Goal: Information Seeking & Learning: Learn about a topic

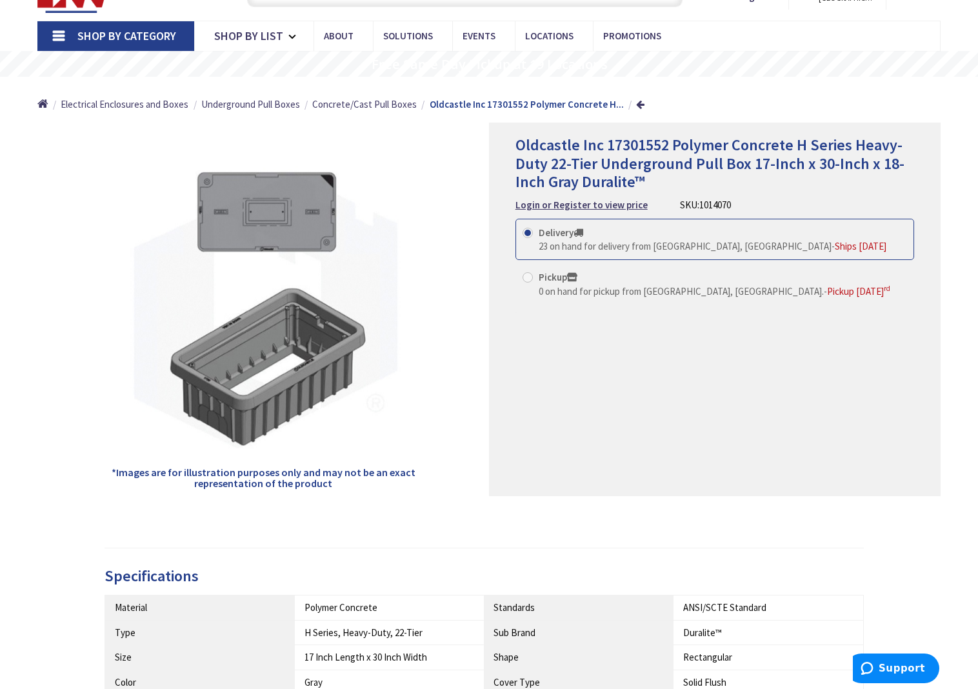
click at [651, 351] on div "Oldcastle Inc 17301552 Polymer Concrete H Series Heavy-Duty 22-Tier Underground…" at bounding box center [714, 309] width 451 height 373
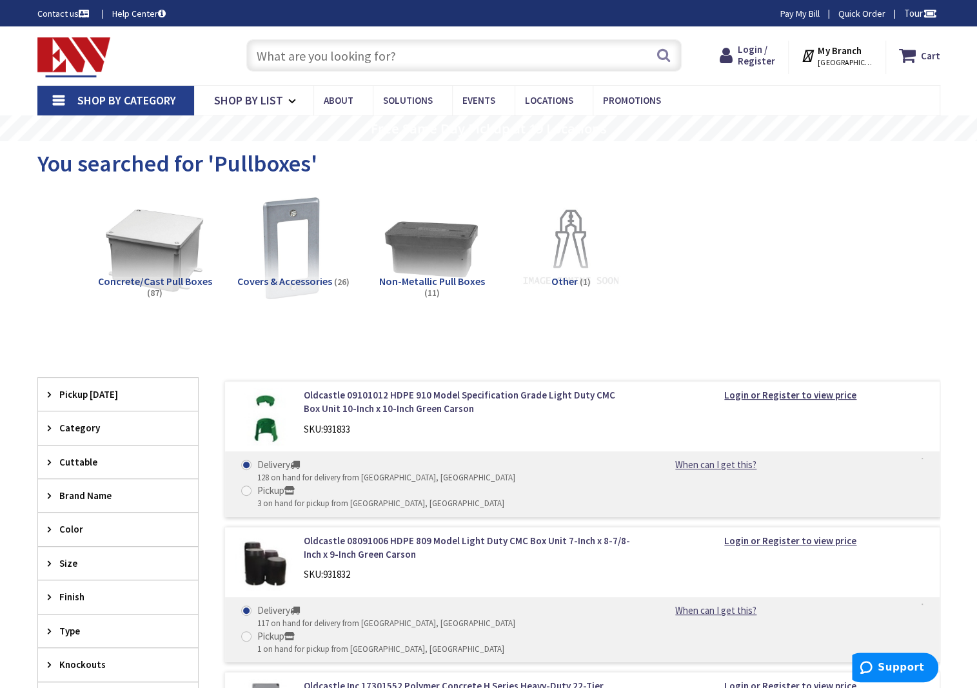
click at [448, 280] on span "Non-Metallic Pull Boxes" at bounding box center [432, 281] width 106 height 13
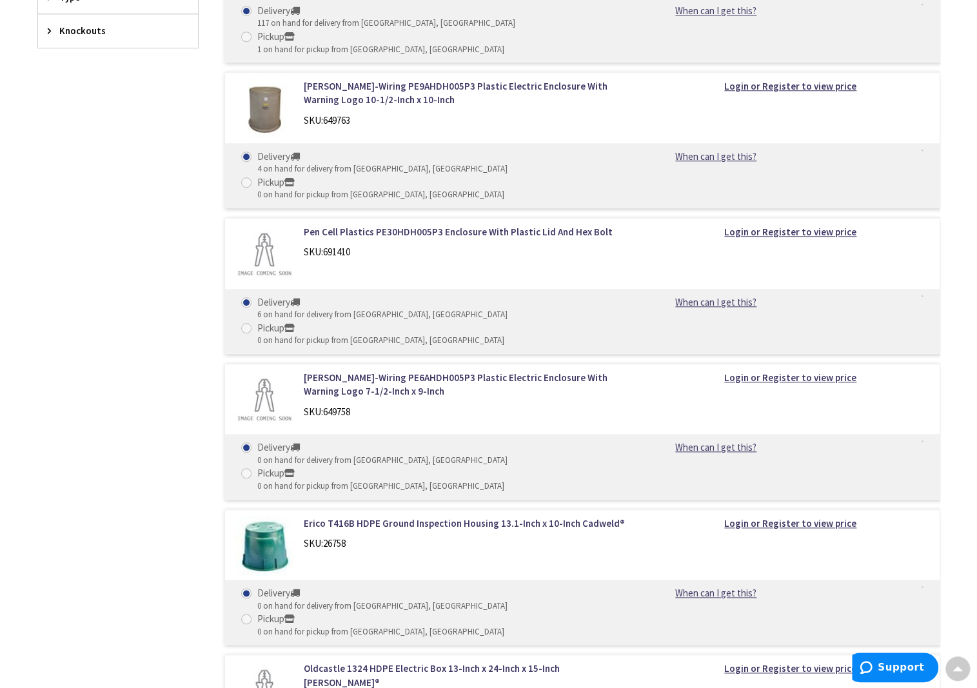
scroll to position [869, 0]
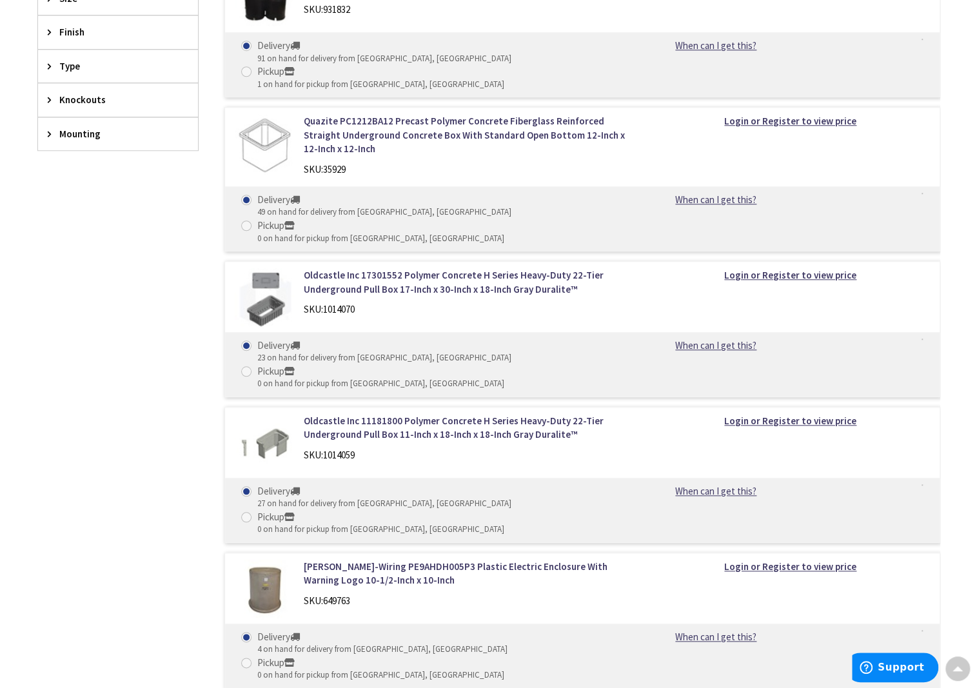
click at [159, 466] on div "Filters 125 items Pickup Today New London (0 mi) (5) Norwich (13.49 mi) (2) Old…" at bounding box center [117, 553] width 161 height 1481
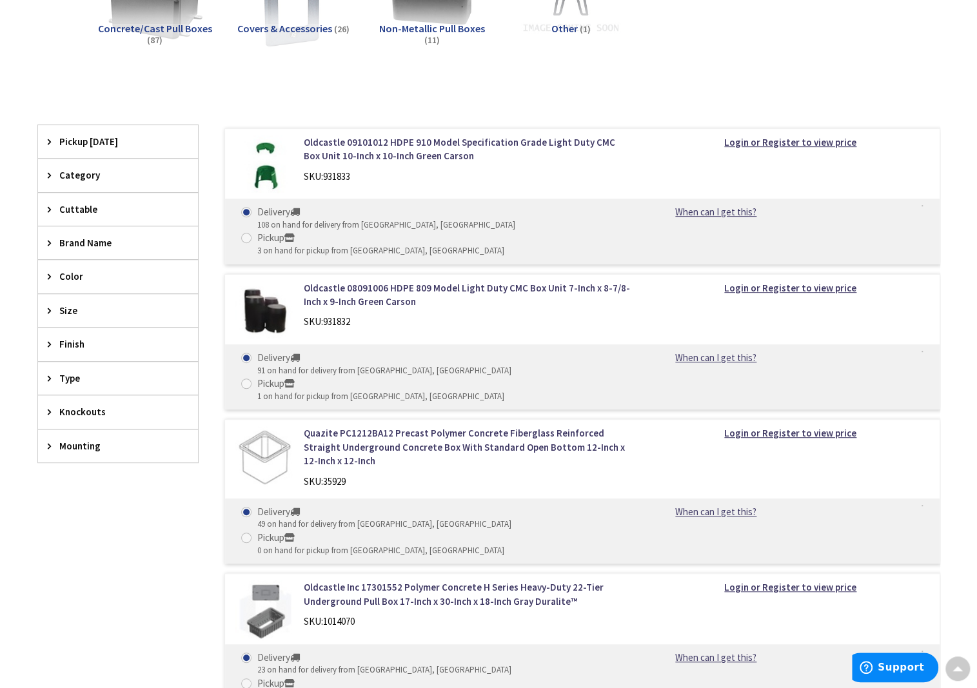
scroll to position [114, 0]
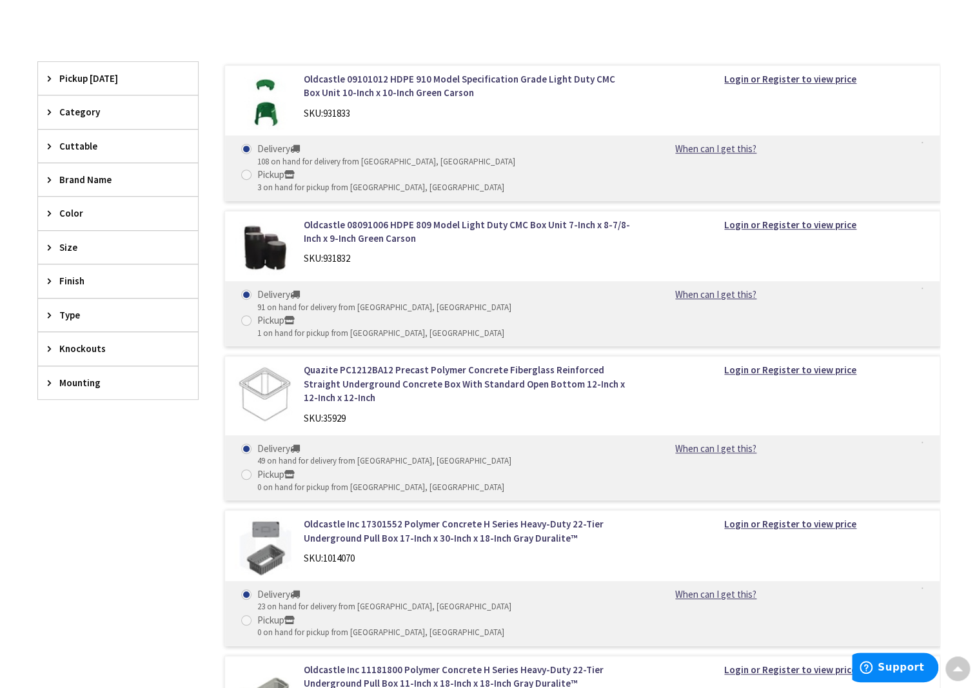
scroll to position [500, 0]
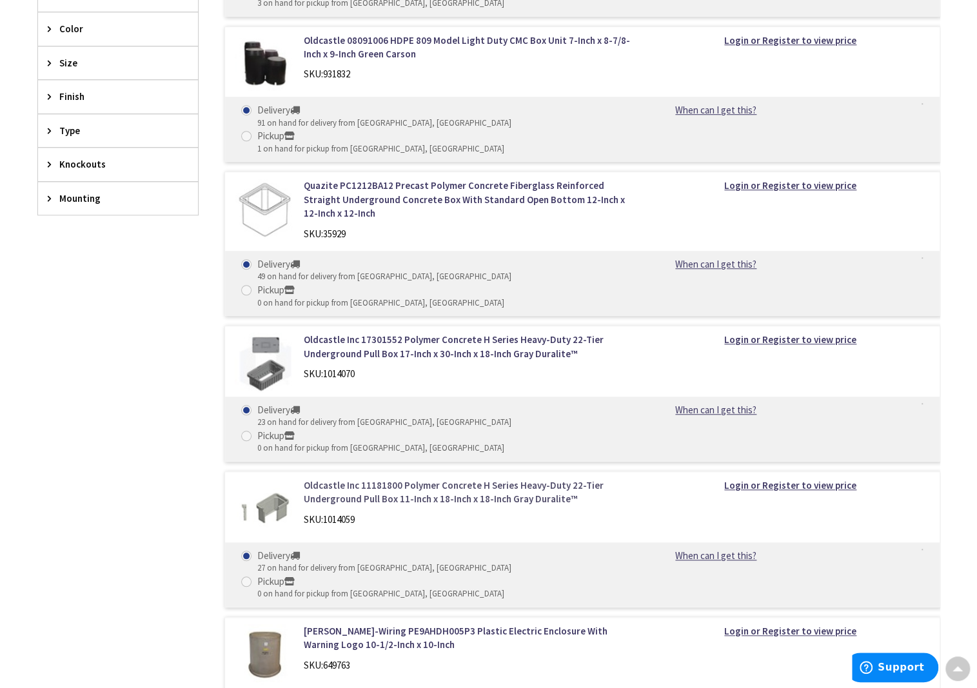
click at [493, 479] on link "Oldcastle Inc 11181800 Polymer Concrete H Series Heavy-Duty 22-Tier Underground…" at bounding box center [468, 493] width 328 height 28
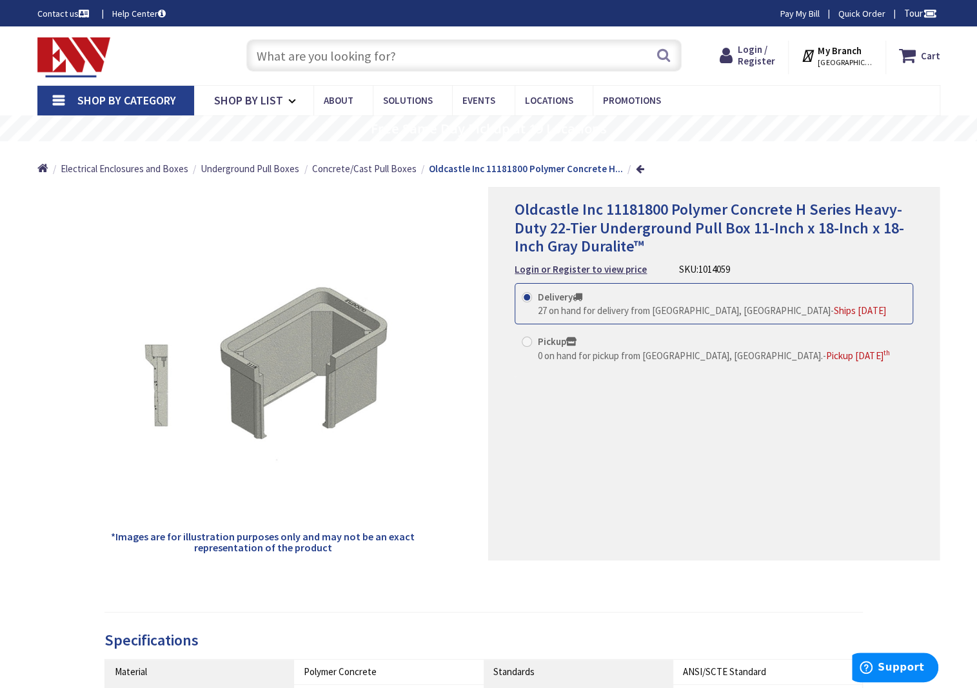
click at [532, 164] on strong "Oldcastle Inc 11181800 Polymer Concrete H..." at bounding box center [526, 169] width 194 height 12
click at [380, 166] on span "Concrete/Cast Pull Boxes" at bounding box center [364, 169] width 104 height 12
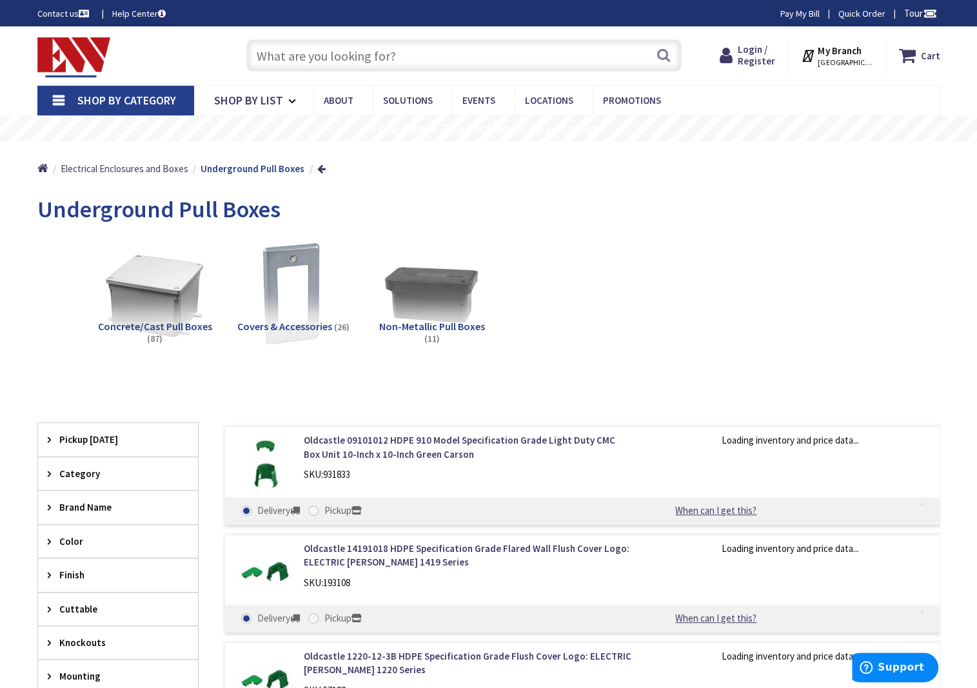
click at [436, 327] on span "Non-Metallic Pull Boxes" at bounding box center [432, 326] width 106 height 13
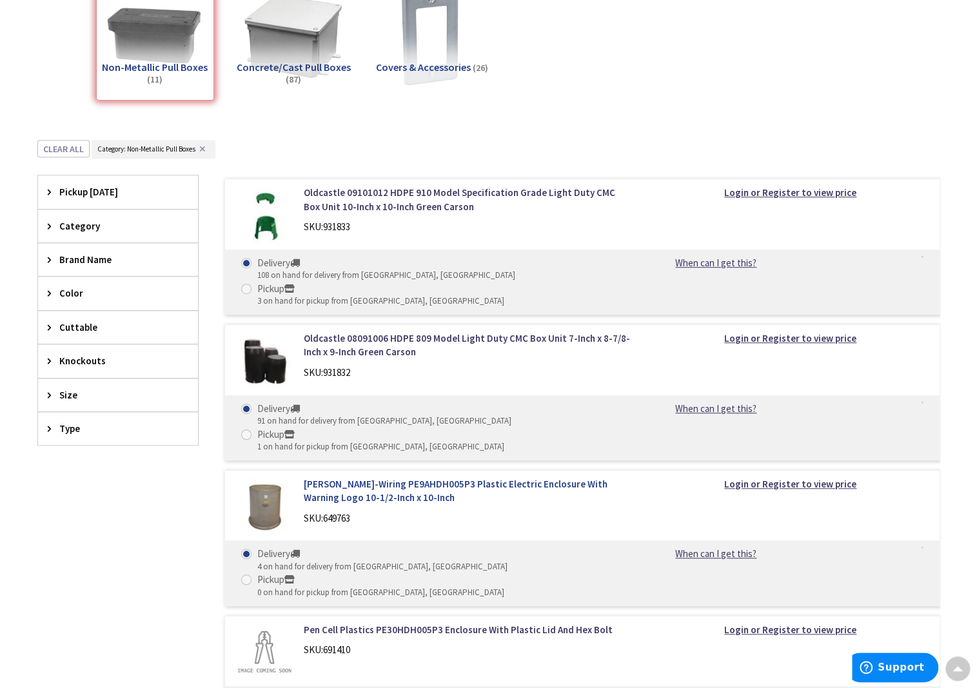
scroll to position [141, 0]
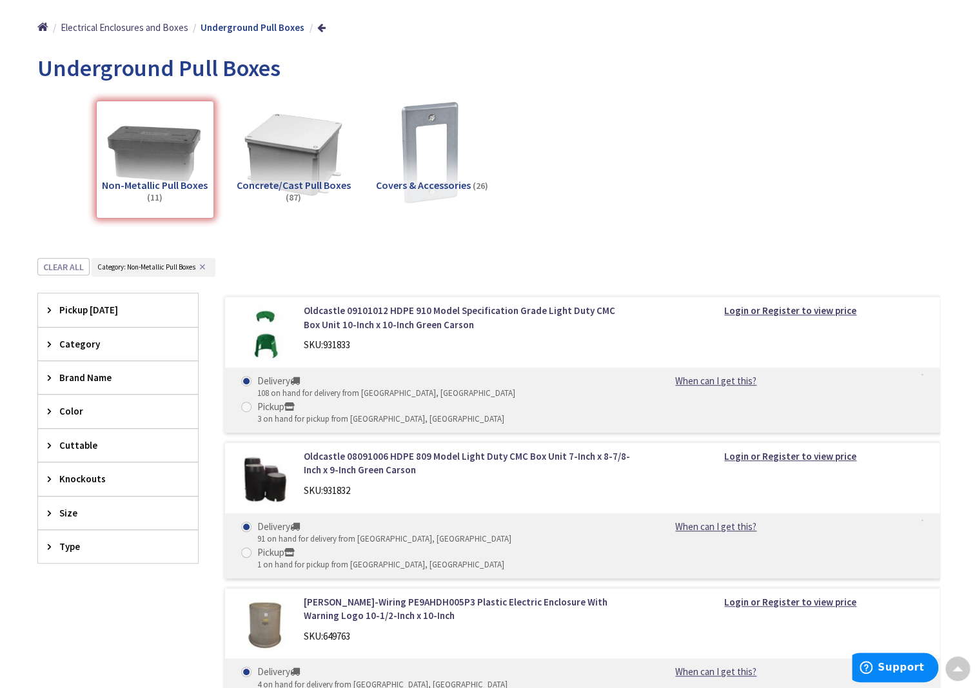
click at [307, 186] on span "Concrete/Cast Pull Boxes" at bounding box center [294, 185] width 114 height 13
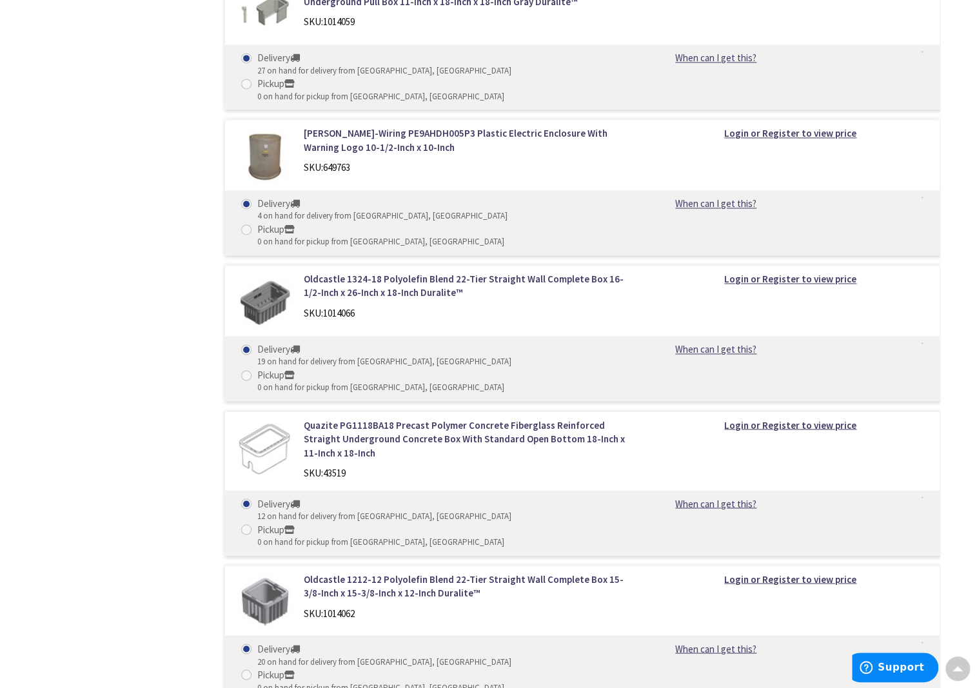
scroll to position [1173, 0]
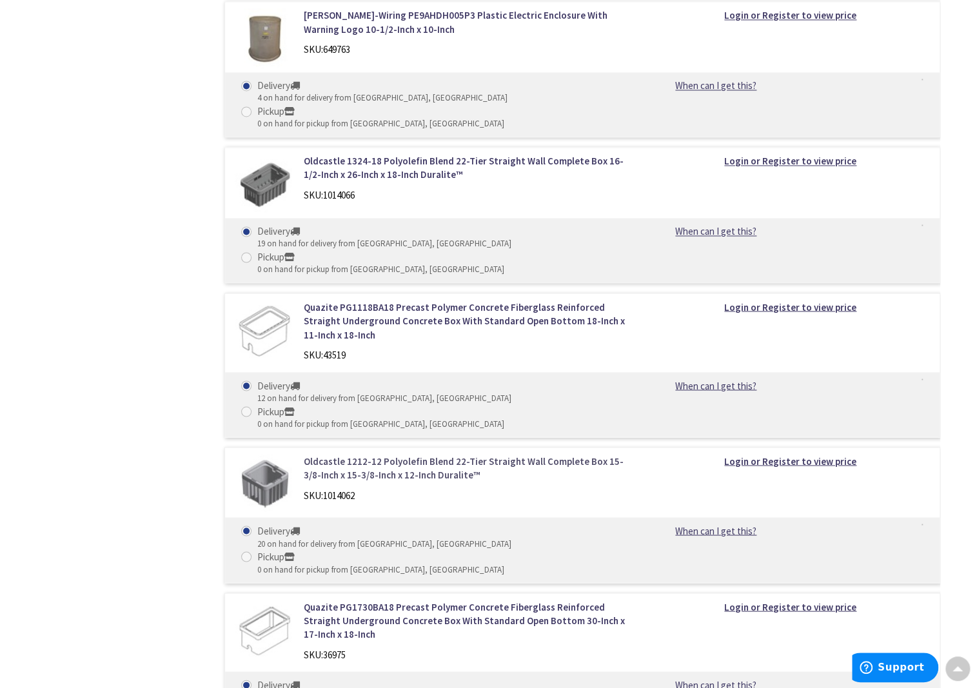
click at [489, 454] on link "Oldcastle 1212-12 Polyolefin Blend 22-Tier Straight Wall Complete Box 15-3/8-In…" at bounding box center [468, 468] width 328 height 28
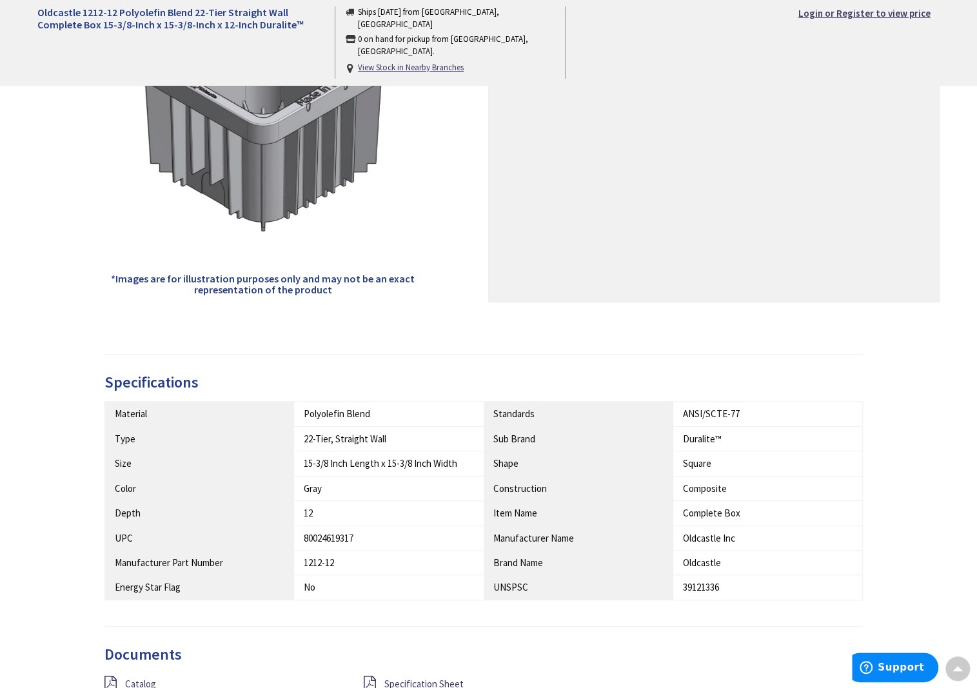
scroll to position [451, 0]
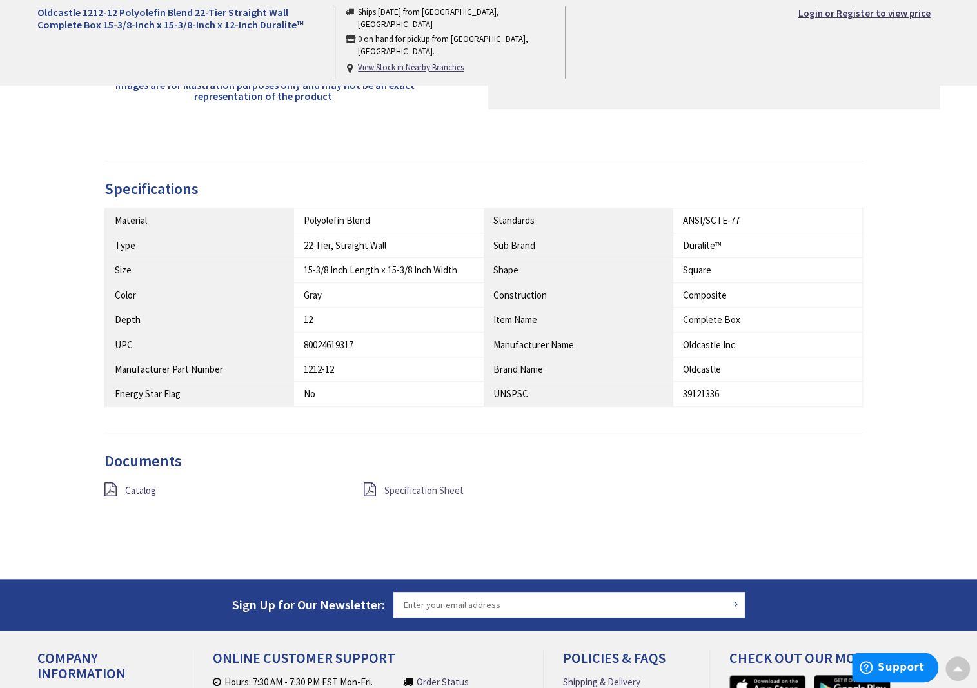
click at [399, 488] on span "Specification Sheet" at bounding box center [423, 490] width 79 height 12
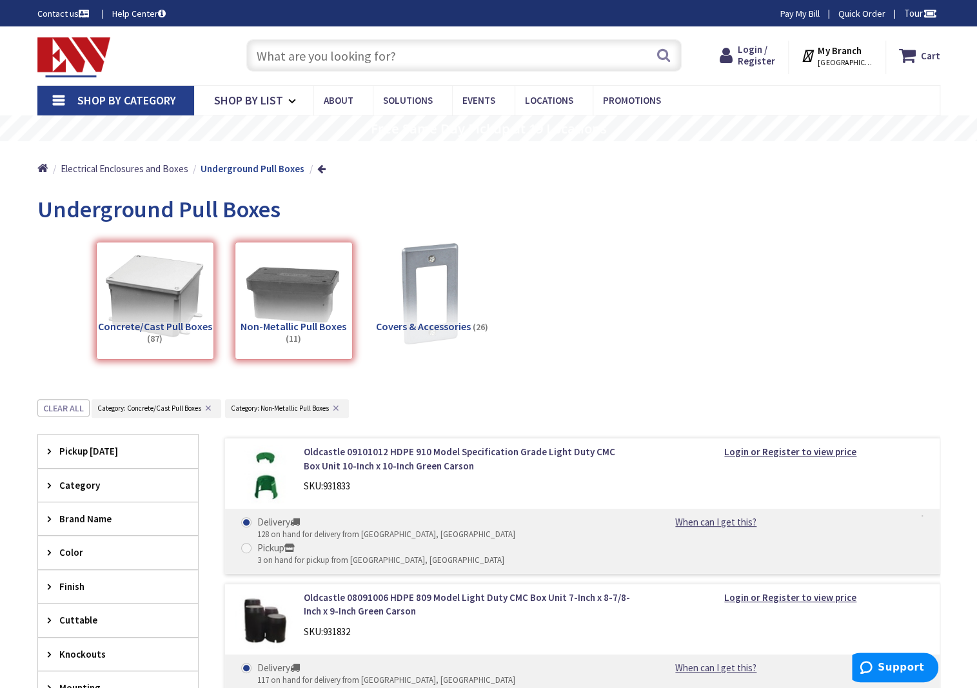
click at [386, 57] on input "text" at bounding box center [463, 55] width 435 height 32
